Goal: Task Accomplishment & Management: Use online tool/utility

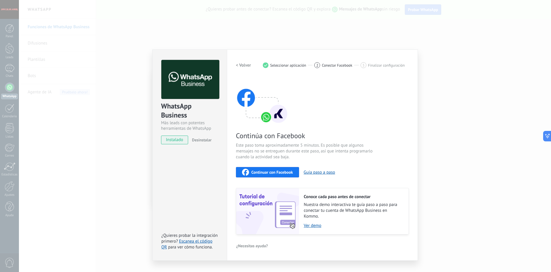
click at [268, 171] on span "Continuar con Facebook" at bounding box center [273, 172] width 42 height 4
click at [276, 170] on span "Continuar con Facebook" at bounding box center [273, 172] width 42 height 4
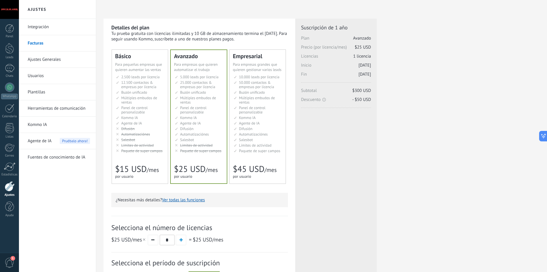
click at [40, 27] on link "Integración" at bounding box center [59, 27] width 62 height 16
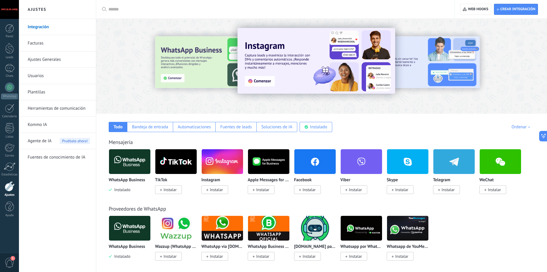
click at [125, 163] on img at bounding box center [129, 162] width 41 height 28
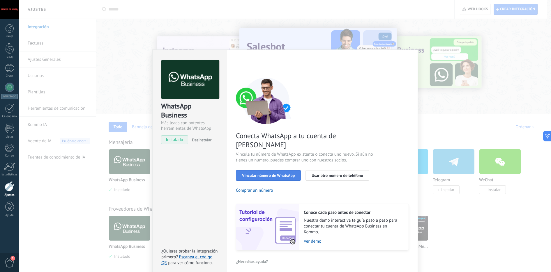
click at [271, 174] on span "Vincular número de WhatsApp" at bounding box center [268, 176] width 53 height 4
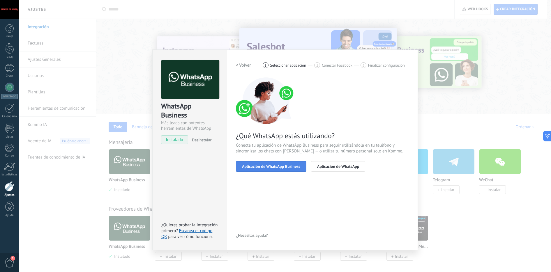
click at [267, 165] on span "Aplicación de WhatsApp Business" at bounding box center [271, 167] width 58 height 4
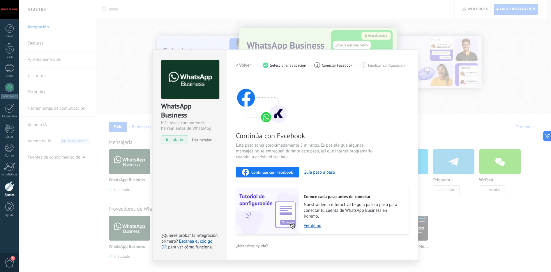
click at [268, 169] on div "Continuar con Facebook" at bounding box center [267, 172] width 51 height 7
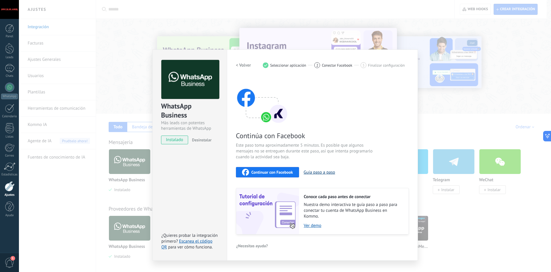
click at [320, 171] on button "Guía paso a paso" at bounding box center [319, 173] width 31 height 6
